Goal: Check status: Check status

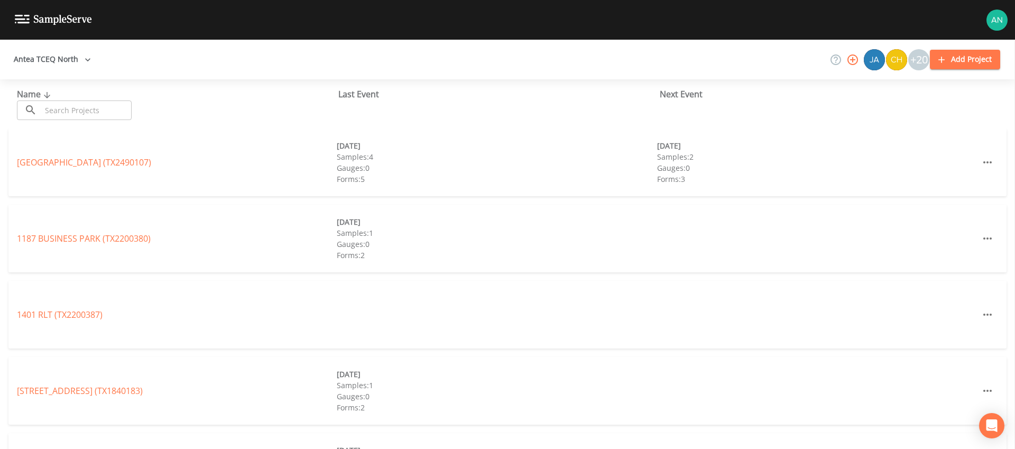
click at [68, 110] on input "text" at bounding box center [86, 110] width 90 height 20
paste input "TX1580016"
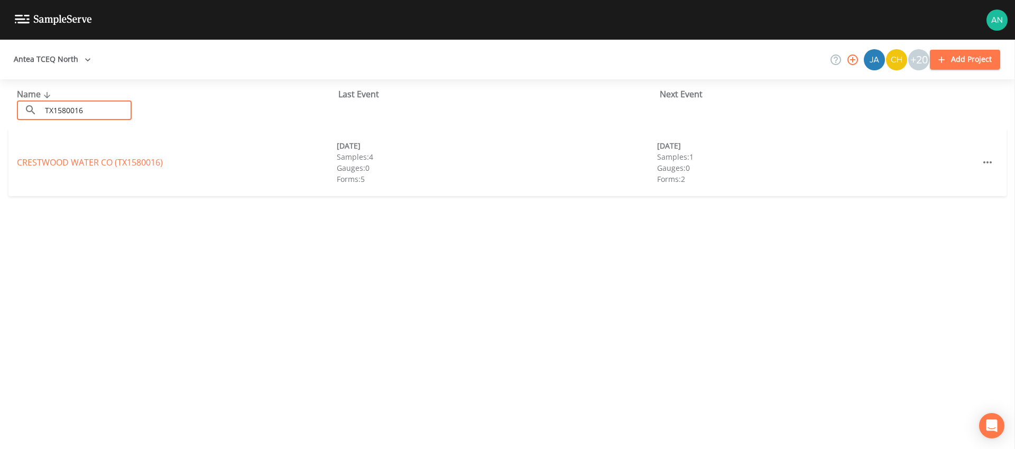
type input "TX1580016"
drag, startPoint x: 55, startPoint y: 171, endPoint x: 55, endPoint y: 162, distance: 9.5
click at [55, 170] on div "CRESTWOOD WATER CO (TX1580016) [DATE] Samples: 4 Gauges: 0 Forms: 5 [DATE] Samp…" at bounding box center [507, 162] width 998 height 68
click at [55, 162] on link "[GEOGRAPHIC_DATA] (TX1580016)" at bounding box center [90, 162] width 146 height 12
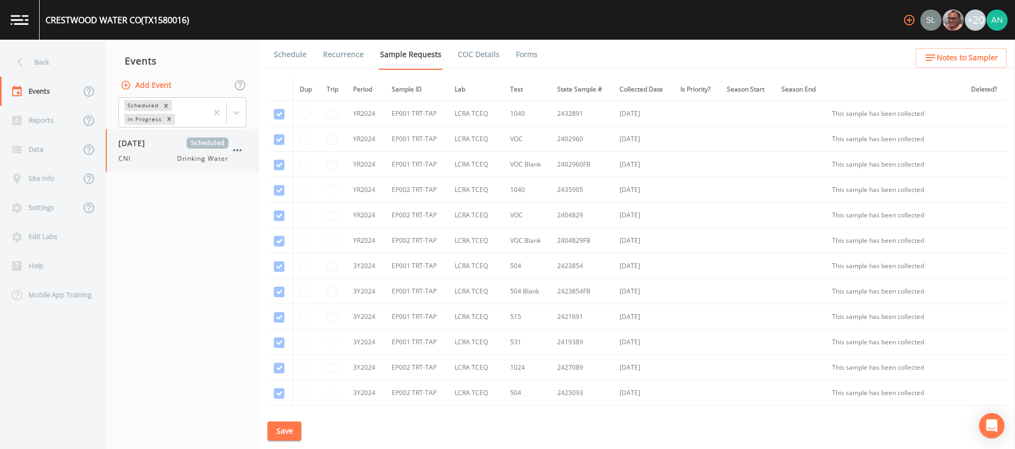
click at [156, 156] on div "CNI Drinking Water" at bounding box center [173, 159] width 110 height 10
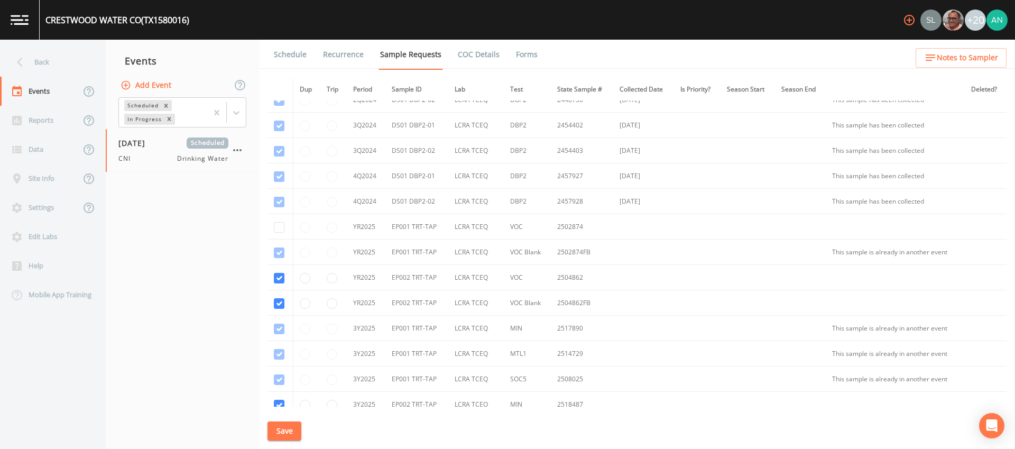
scroll to position [526, 0]
click at [531, 244] on td "VOC Blank" at bounding box center [527, 247] width 47 height 25
click at [392, 241] on td "EP001 TRT-TAP" at bounding box center [416, 247] width 62 height 25
click at [564, 221] on td "2502874" at bounding box center [582, 221] width 62 height 25
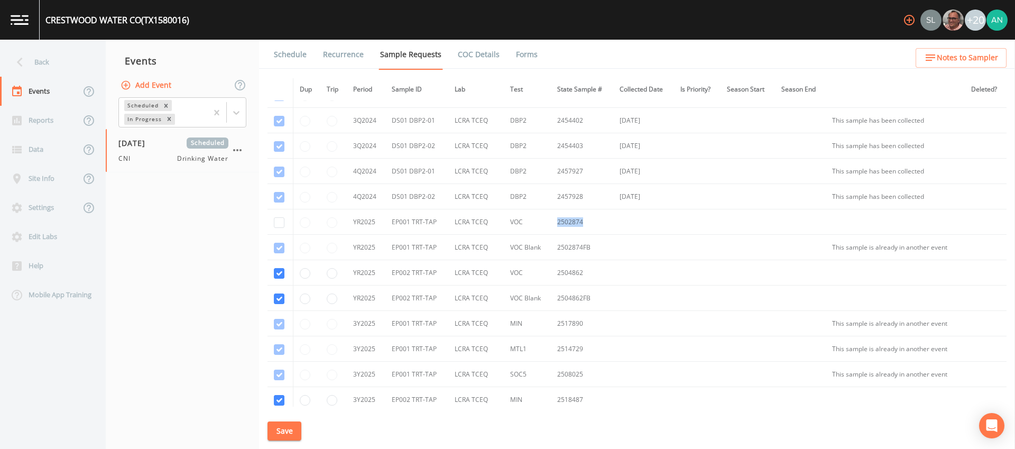
click at [564, 221] on td "2502874" at bounding box center [582, 221] width 62 height 25
click at [35, 54] on div "Back" at bounding box center [47, 62] width 95 height 29
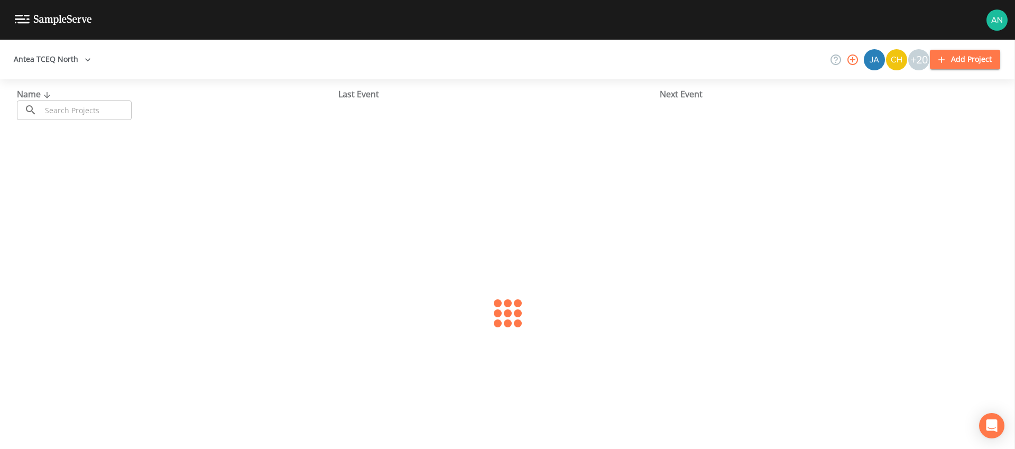
click at [75, 100] on input "text" at bounding box center [86, 110] width 90 height 20
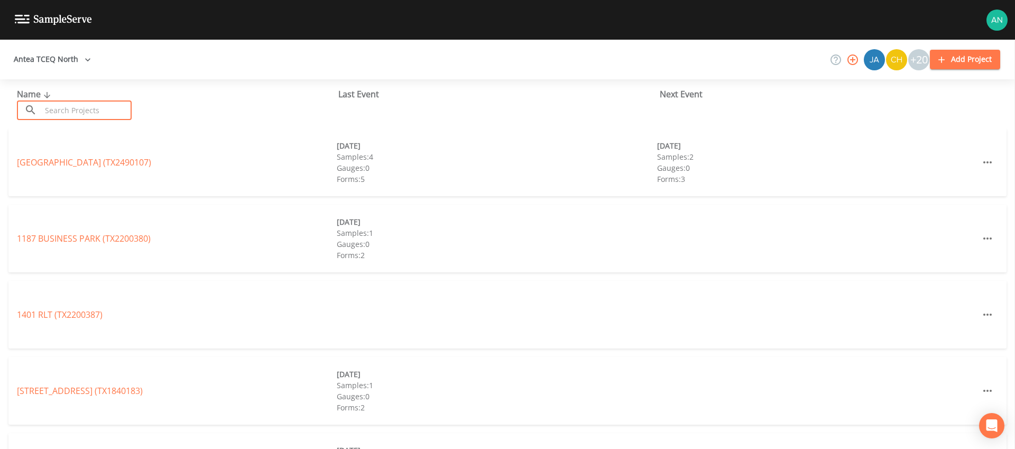
paste input "TX1070259"
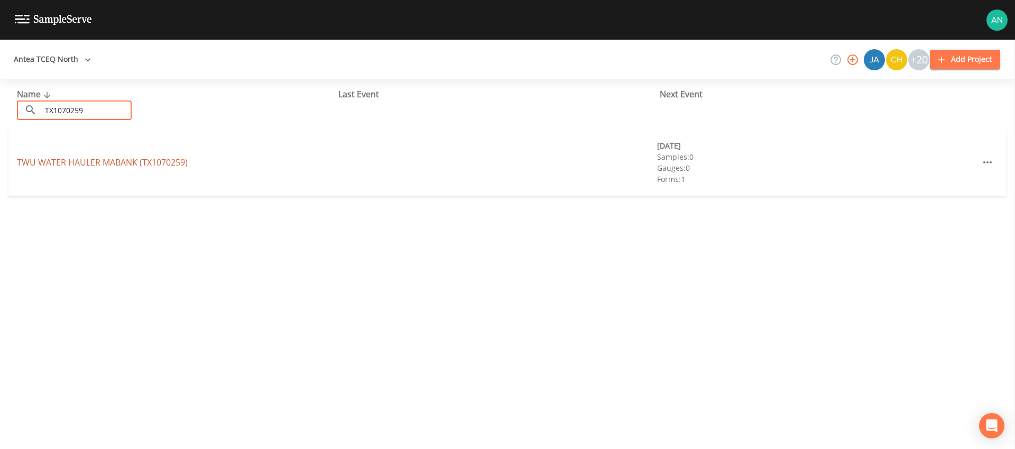
type input "TX1070259"
click at [82, 164] on link "TWU WATER HAULER MABANK (TX1070259)" at bounding box center [102, 162] width 171 height 12
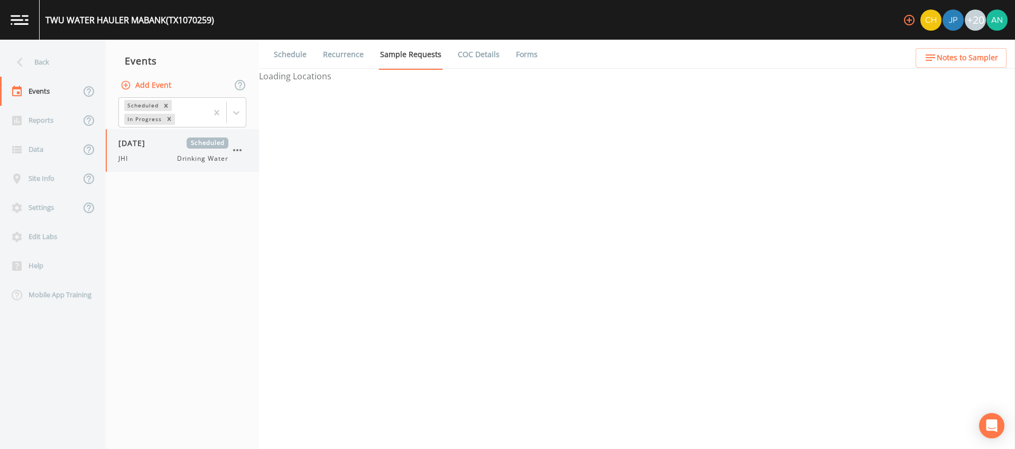
click at [144, 157] on div "JHI Drinking Water" at bounding box center [173, 159] width 110 height 10
